Goal: Register for event/course

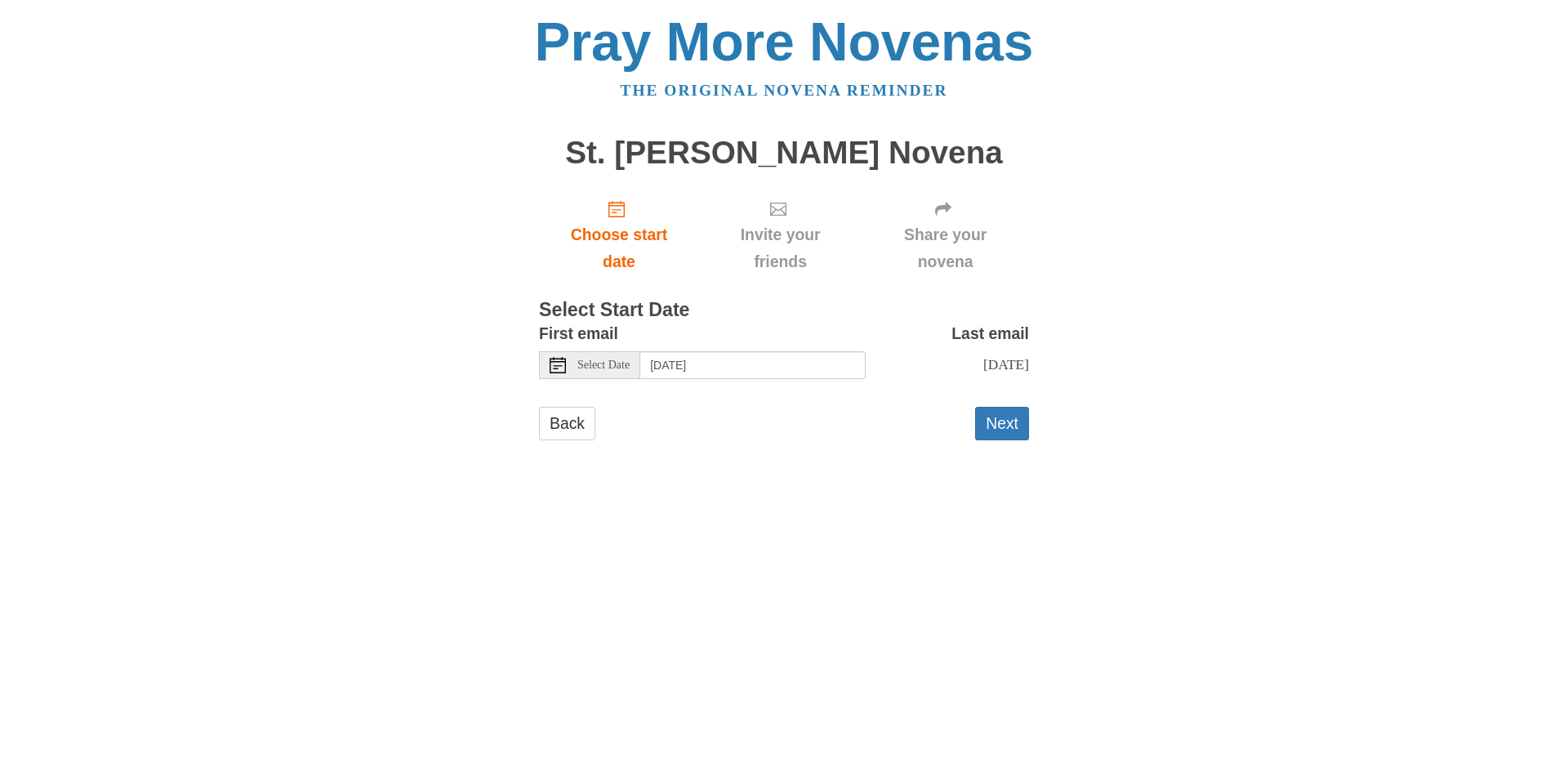
click at [581, 366] on span "Select Date" at bounding box center [603, 364] width 52 height 11
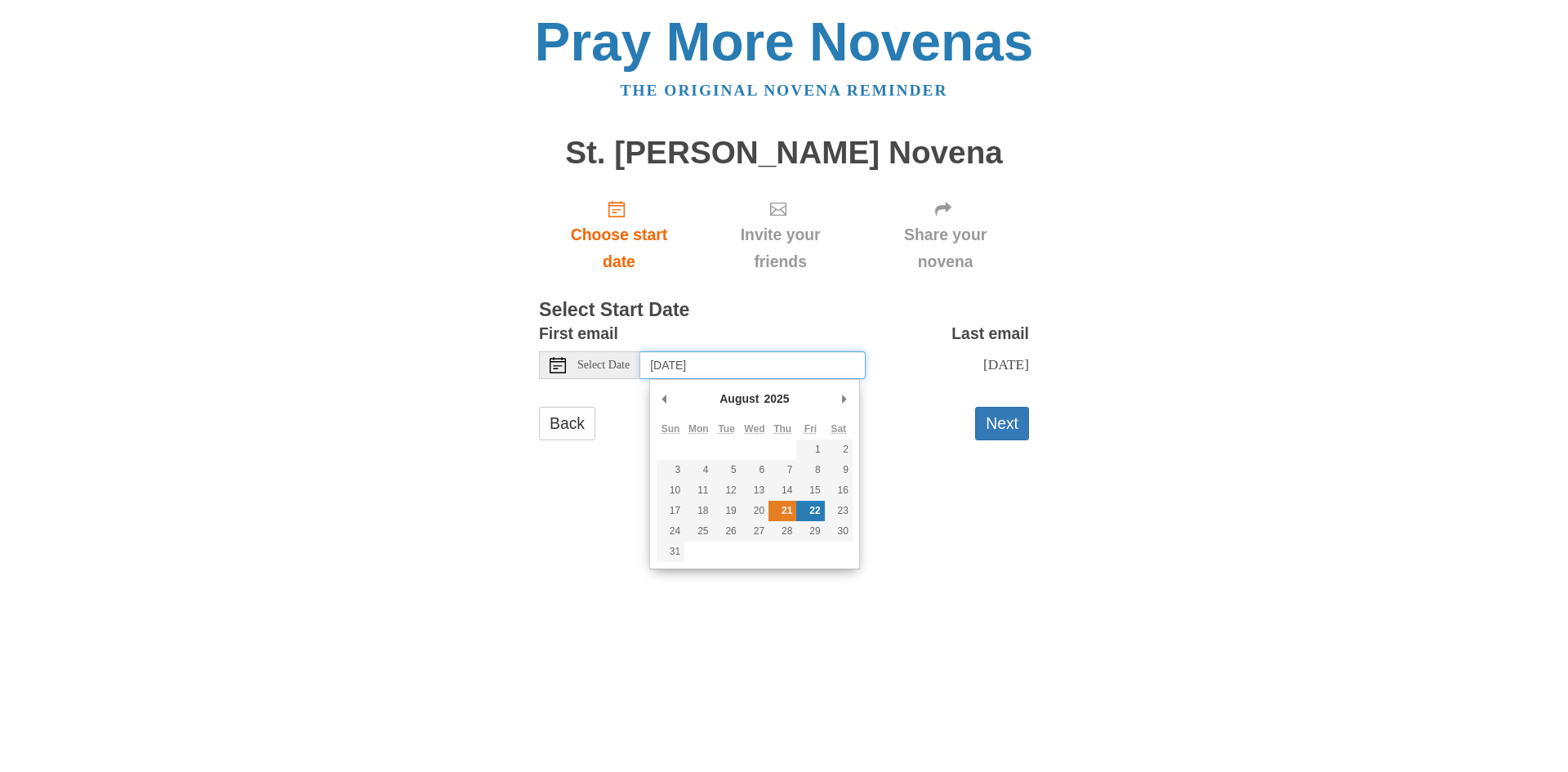
type input "[DATE]"
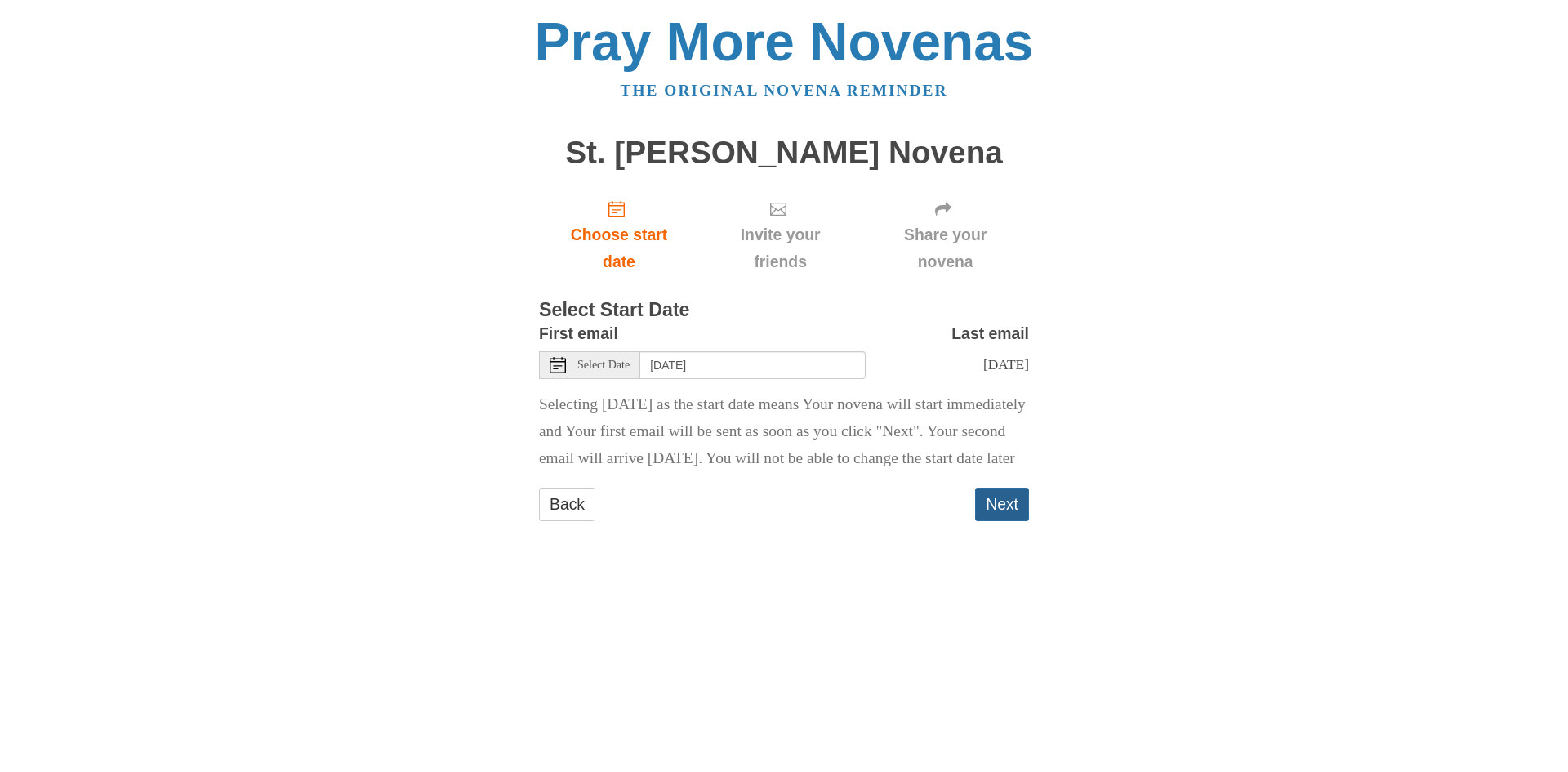
click at [1009, 521] on button "Next" at bounding box center [1002, 503] width 54 height 34
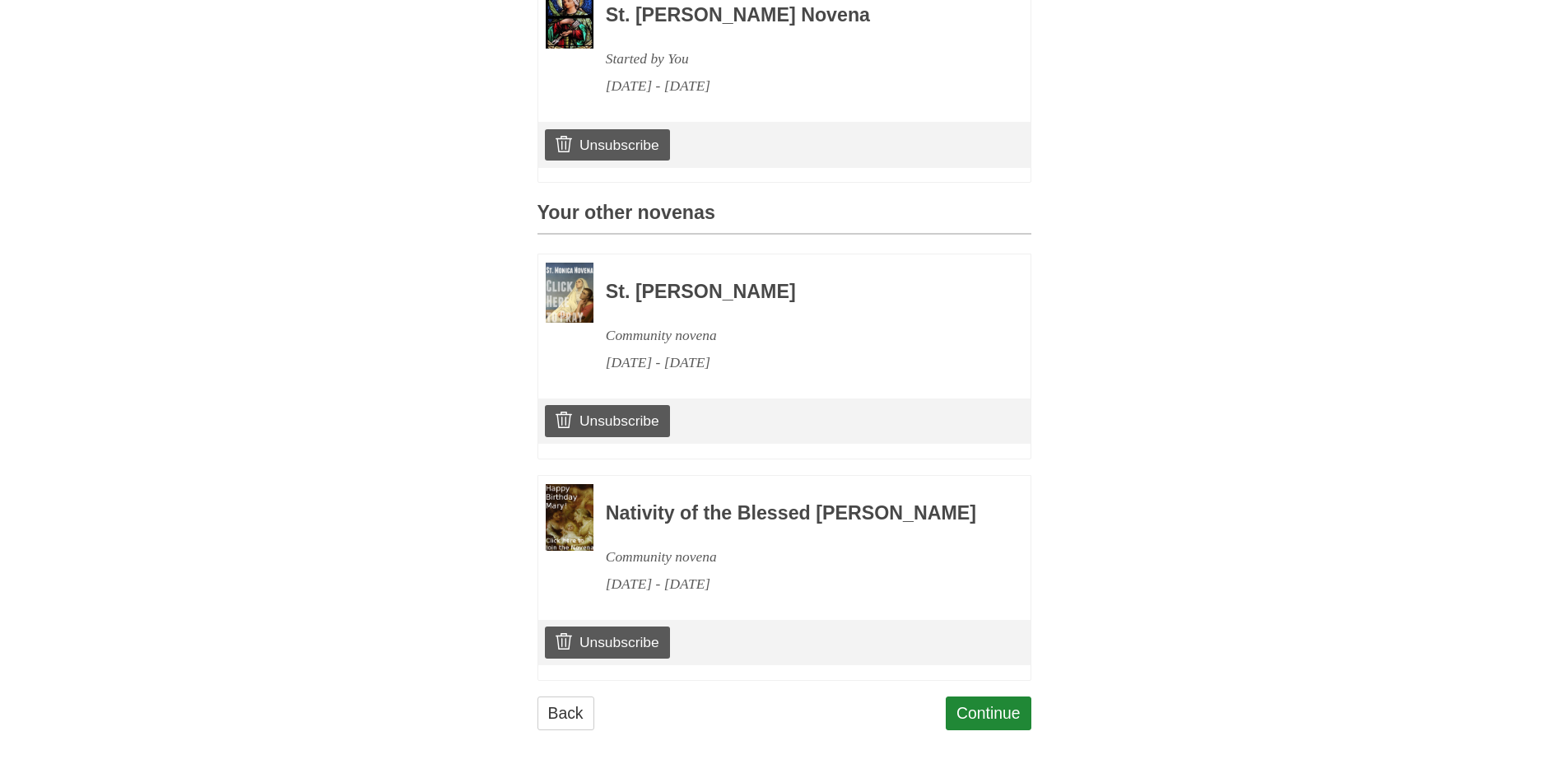
scroll to position [582, 0]
click at [982, 715] on link "Continue" at bounding box center [988, 713] width 86 height 34
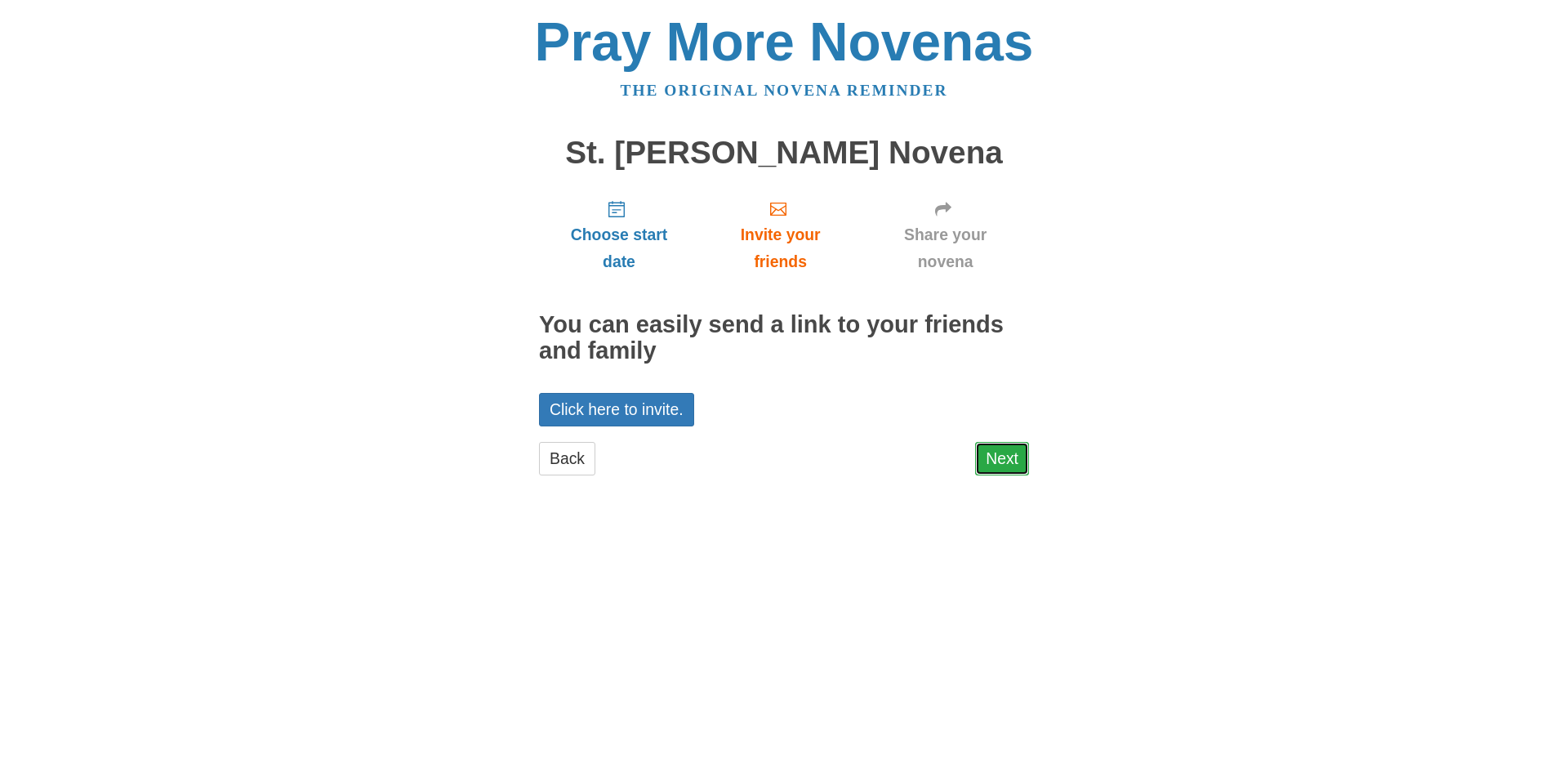
click at [1006, 461] on link "Next" at bounding box center [1002, 458] width 54 height 34
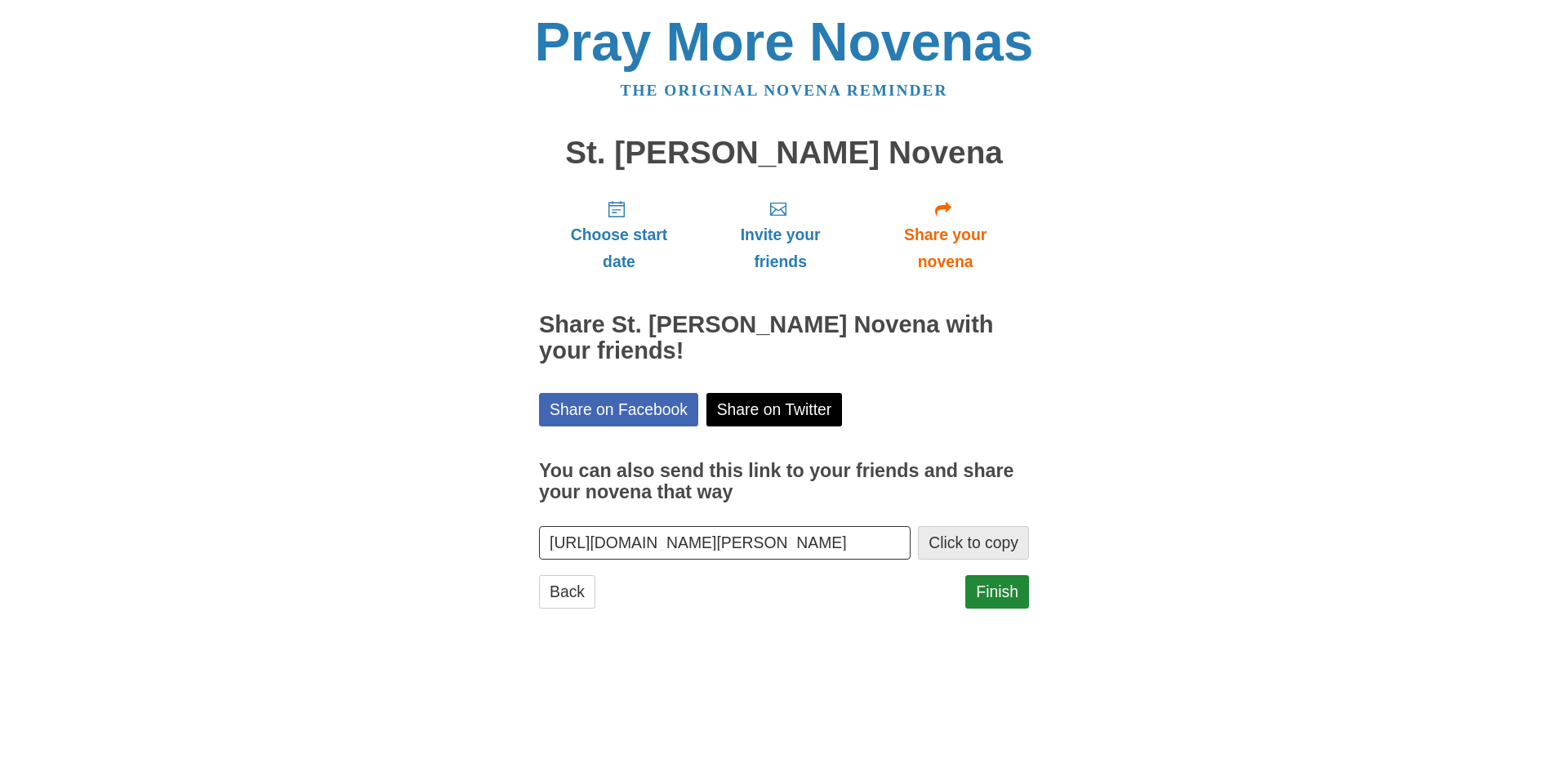
click at [956, 549] on button "Click to copy" at bounding box center [972, 542] width 111 height 34
click at [988, 591] on link "Finish" at bounding box center [997, 591] width 64 height 34
